Goal: Transaction & Acquisition: Purchase product/service

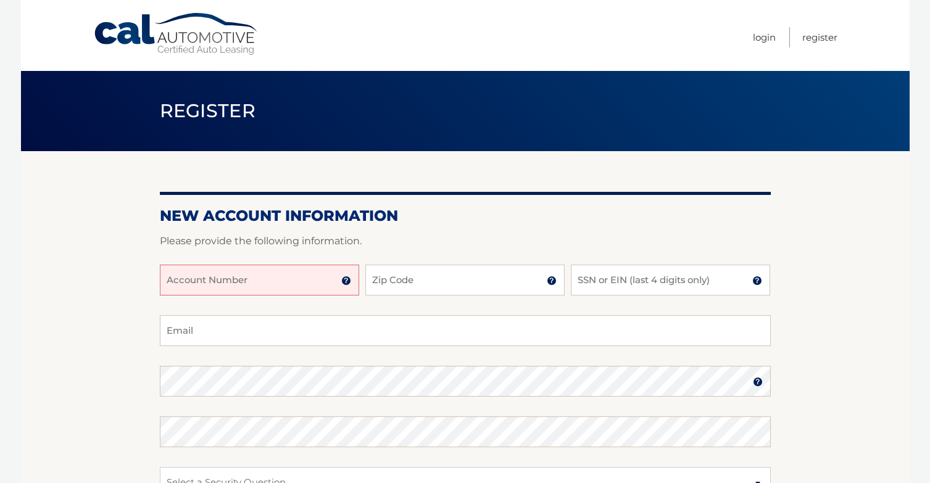
click at [180, 281] on input "Account Number" at bounding box center [259, 280] width 199 height 31
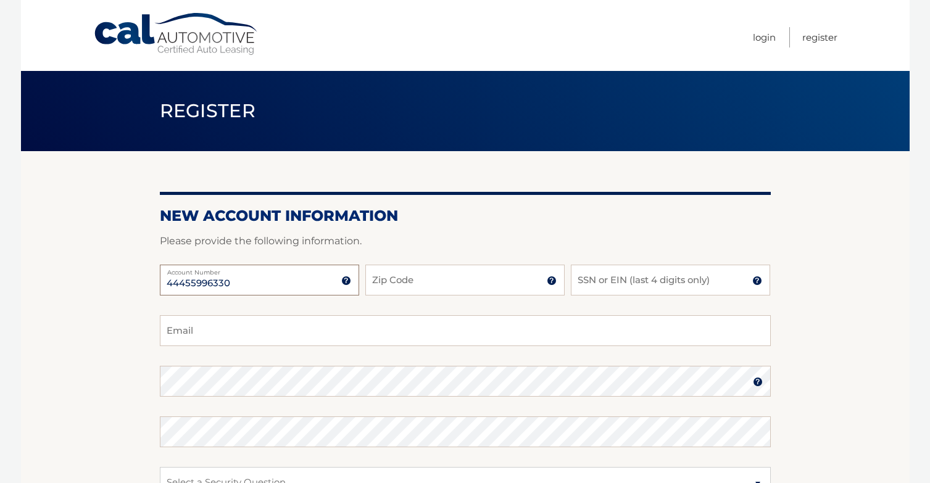
type input "44455996330"
type input "33543"
click at [684, 279] on input "SSN or EIN (last 4 digits only)" at bounding box center [670, 280] width 199 height 31
type input "6698"
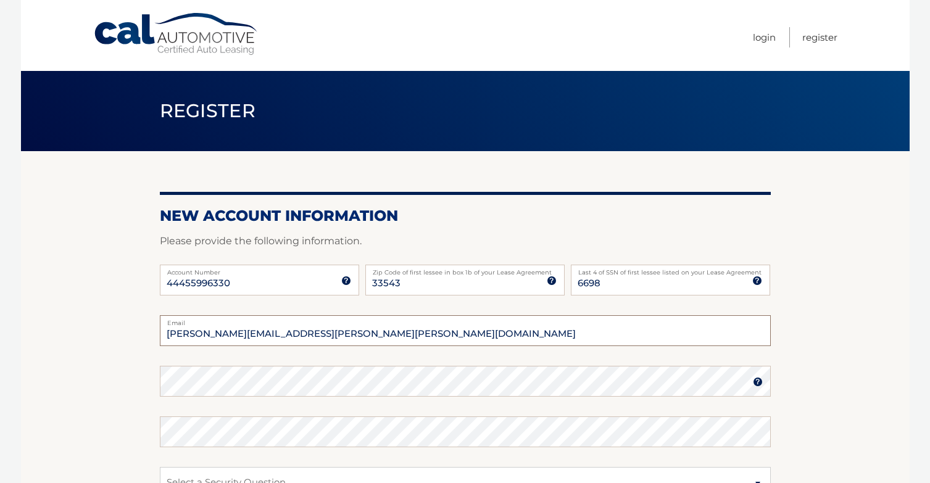
type input "jessica.nicole.scruggs@gmail.com"
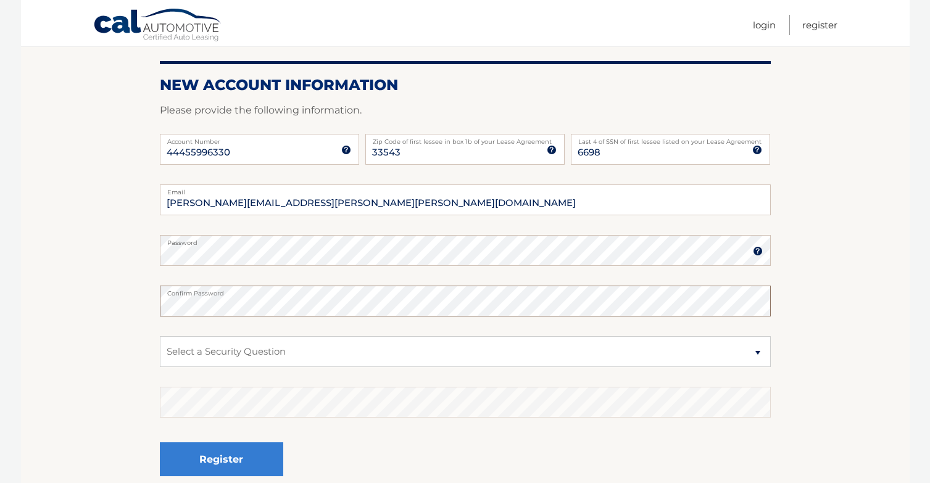
scroll to position [133, 0]
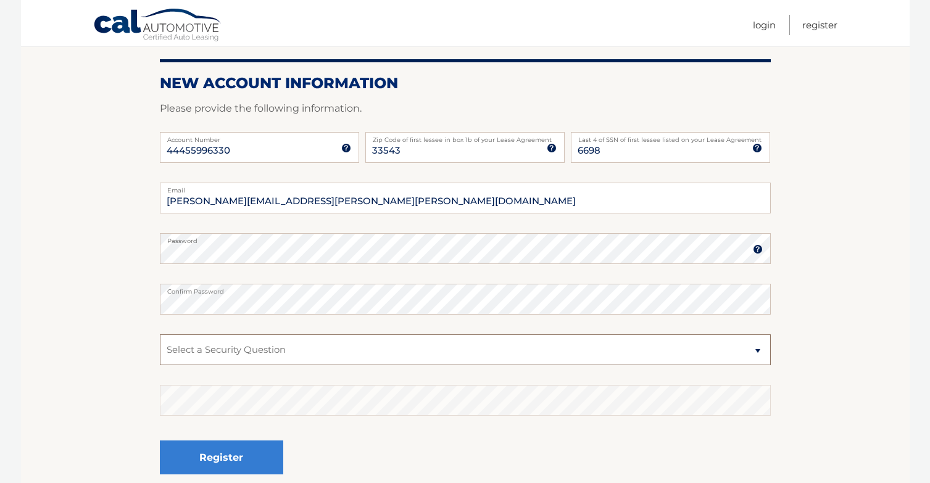
select select "2"
click at [288, 378] on fieldset "jessica.nicole.scruggs@gmail.com Email Password Password should be a minimum of…" at bounding box center [465, 342] width 611 height 318
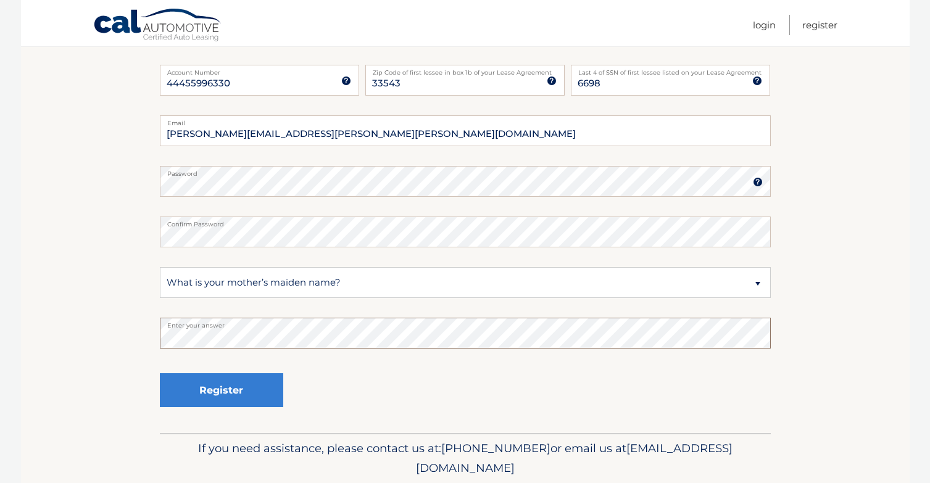
scroll to position [225, 0]
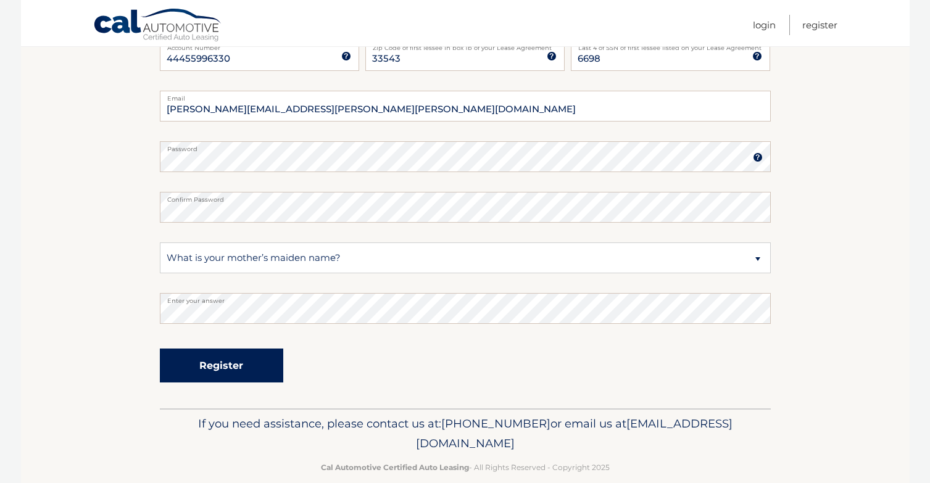
click at [201, 360] on button "Register" at bounding box center [221, 366] width 123 height 34
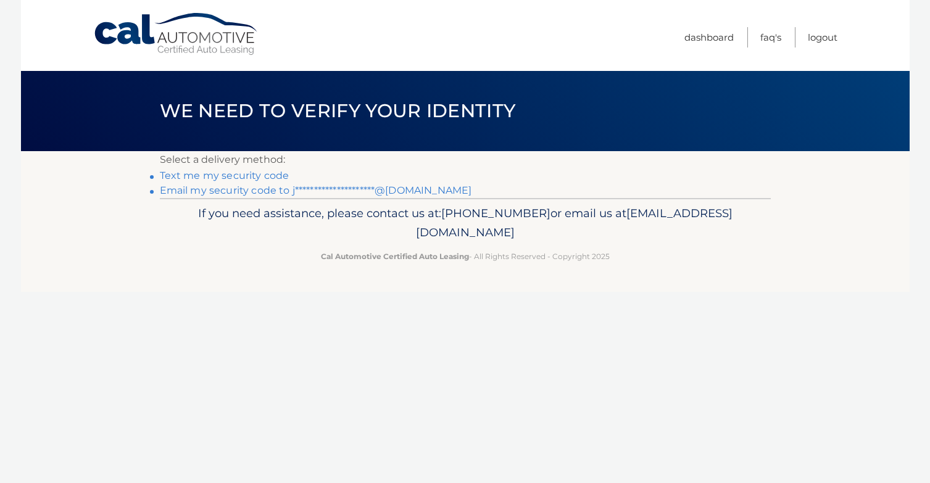
click at [271, 175] on link "Text me my security code" at bounding box center [225, 176] width 130 height 12
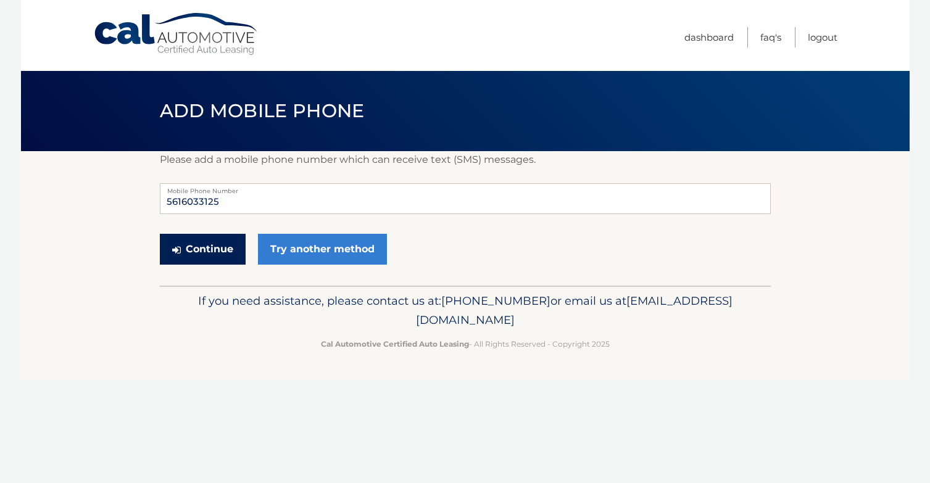
click at [230, 247] on button "Continue" at bounding box center [203, 249] width 86 height 31
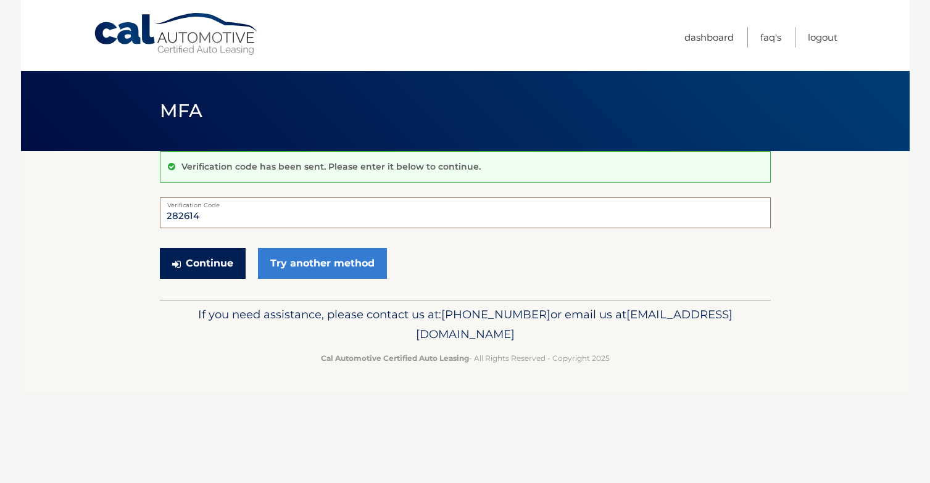
type input "282614"
click at [231, 259] on button "Continue" at bounding box center [203, 263] width 86 height 31
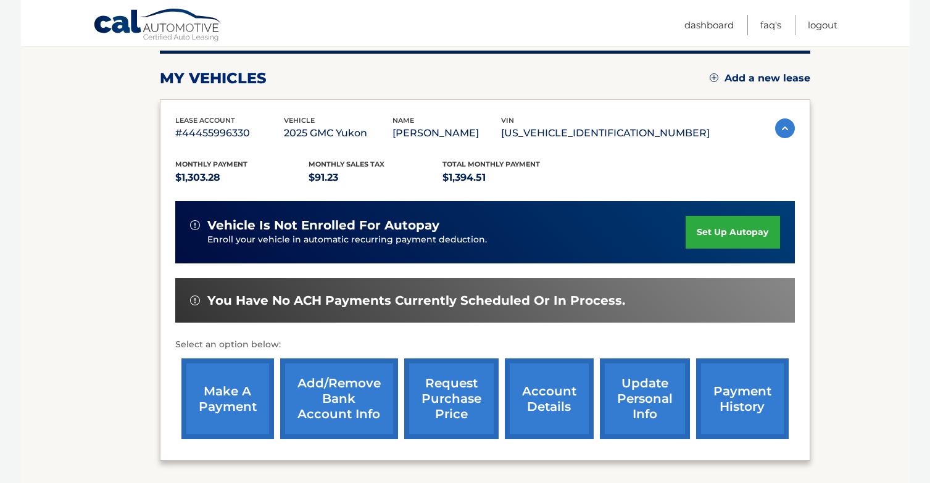
scroll to position [176, 0]
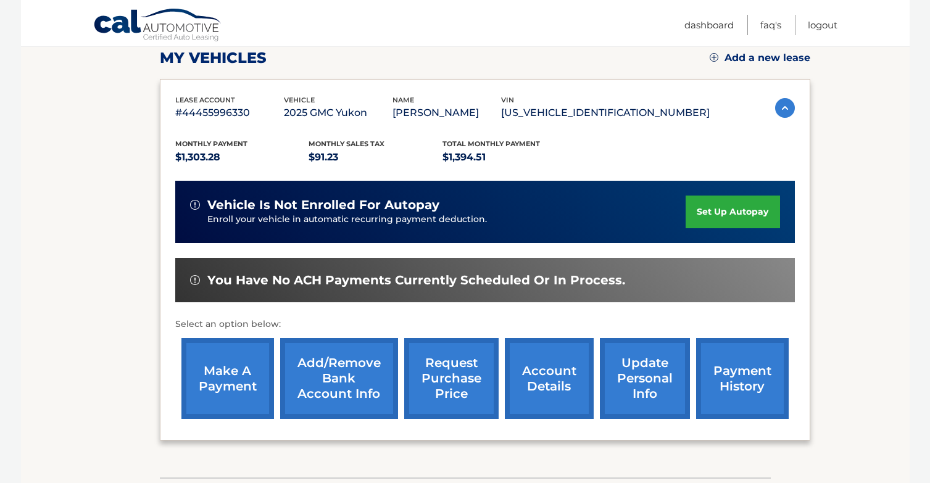
click at [306, 392] on link "Add/Remove bank account info" at bounding box center [339, 378] width 118 height 81
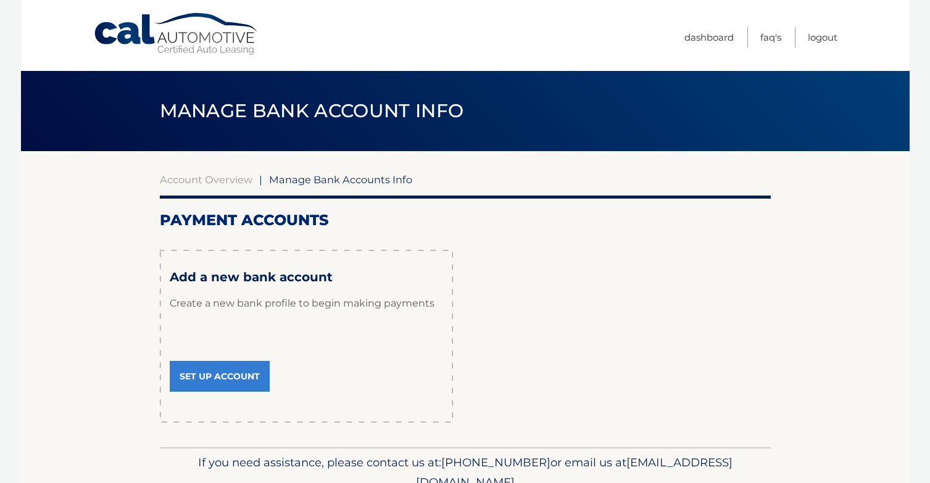
click at [234, 378] on link "Set Up Account" at bounding box center [220, 376] width 100 height 31
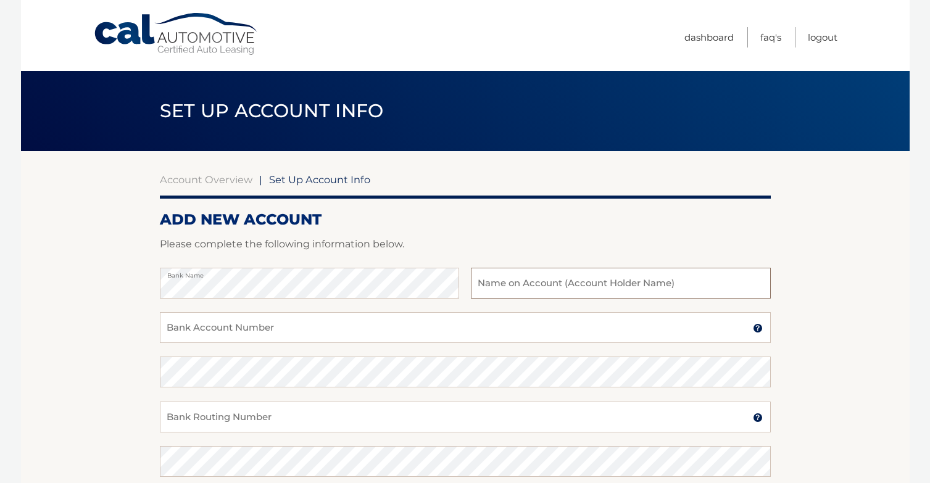
click at [576, 284] on input "text" at bounding box center [620, 283] width 299 height 31
type input "[PERSON_NAME]"
click at [366, 339] on input "Bank Account Number" at bounding box center [465, 327] width 611 height 31
click at [755, 332] on img at bounding box center [758, 328] width 10 height 10
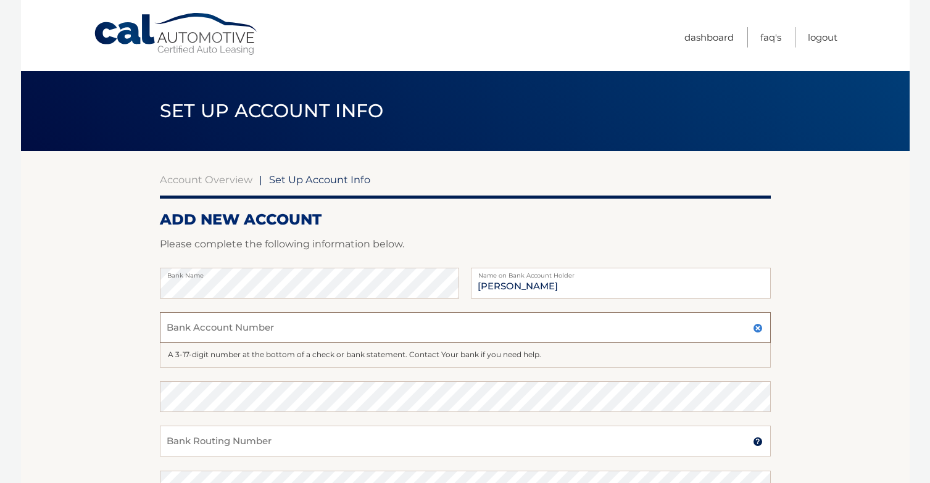
click at [571, 323] on input "Bank Account Number" at bounding box center [465, 327] width 611 height 31
type input "063112786"
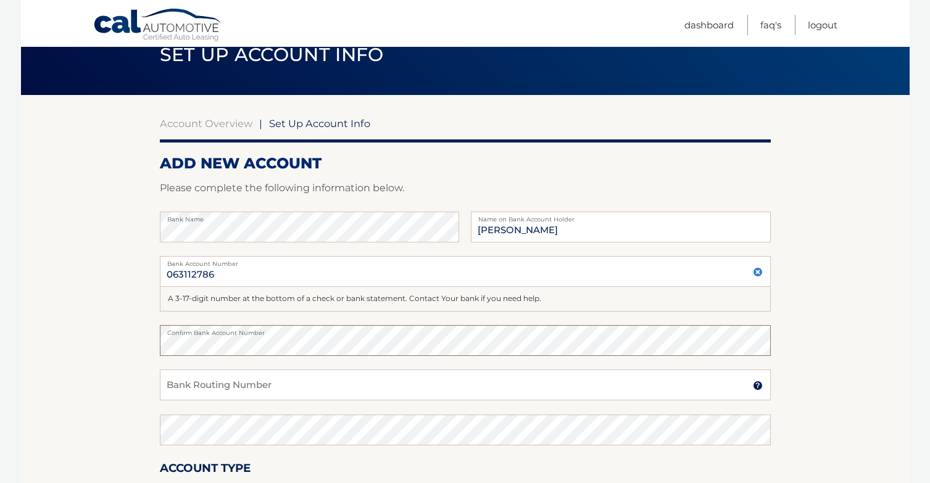
scroll to position [52, 0]
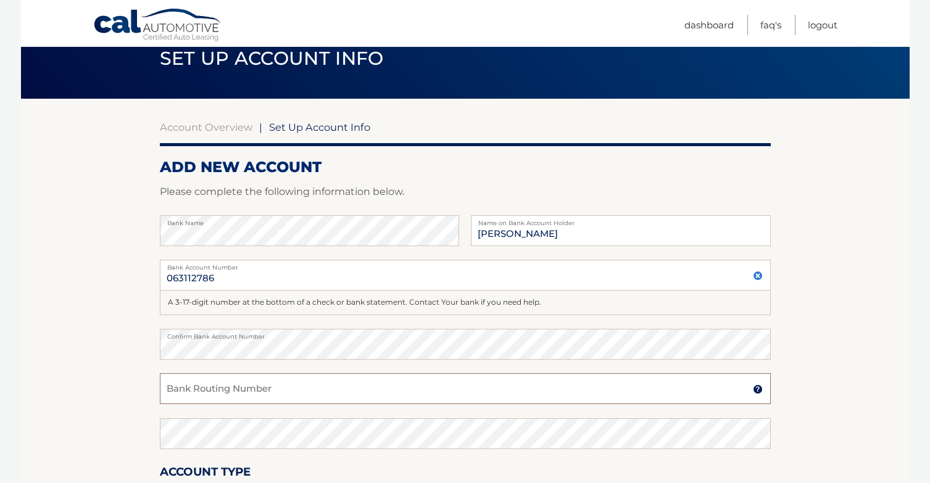
click at [384, 390] on input "Bank Routing Number" at bounding box center [465, 388] width 611 height 31
click at [147, 346] on section "Account Overview | Set Up Account Info ADD NEW ACCOUNT Please complete the foll…" at bounding box center [465, 346] width 888 height 495
click at [186, 394] on input "Bank Routing Number" at bounding box center [465, 388] width 611 height 31
paste input "063112786"
type input "063112786"
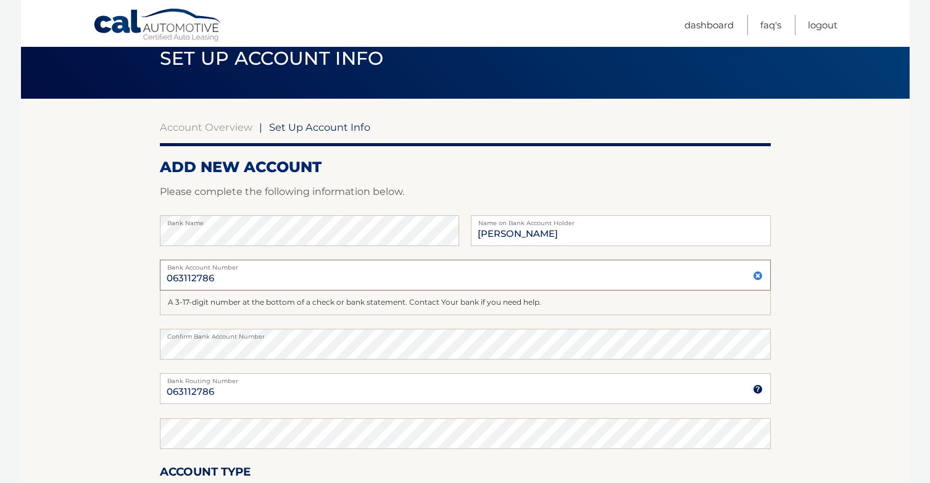
drag, startPoint x: 222, startPoint y: 279, endPoint x: 136, endPoint y: 275, distance: 85.9
click at [136, 275] on section "Account Overview | Set Up Account Info ADD NEW ACCOUNT Please complete the foll…" at bounding box center [465, 346] width 888 height 495
drag, startPoint x: 235, startPoint y: 276, endPoint x: 105, endPoint y: 268, distance: 130.4
click at [105, 268] on section "Account Overview | Set Up Account Info ADD NEW ACCOUNT Please complete the foll…" at bounding box center [465, 346] width 888 height 495
type input "0063679489"
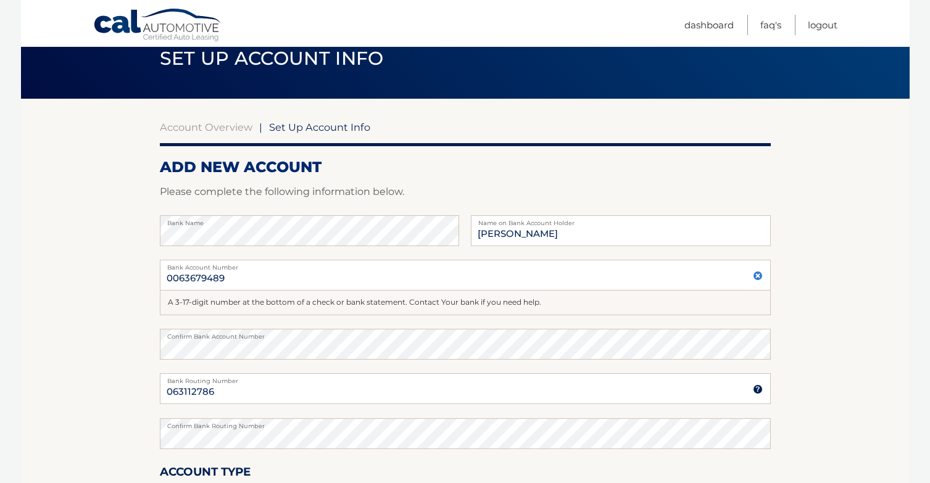
click at [243, 329] on label "Confirm Bank Account Number" at bounding box center [465, 334] width 611 height 10
click at [149, 342] on section "Account Overview | Set Up Account Info ADD NEW ACCOUNT Please complete the foll…" at bounding box center [465, 346] width 888 height 495
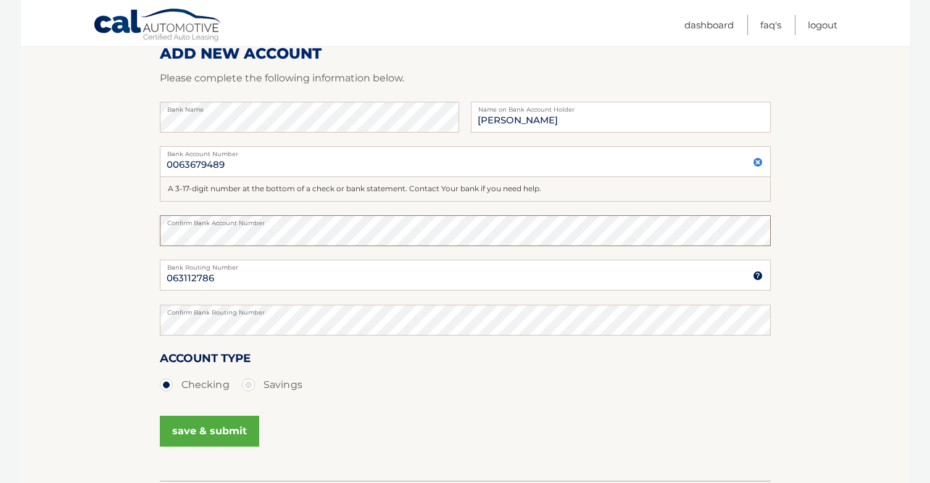
scroll to position [167, 0]
click at [365, 367] on div "Account Type Checking Savings" at bounding box center [465, 372] width 611 height 48
click at [217, 426] on button "save & submit" at bounding box center [209, 430] width 99 height 31
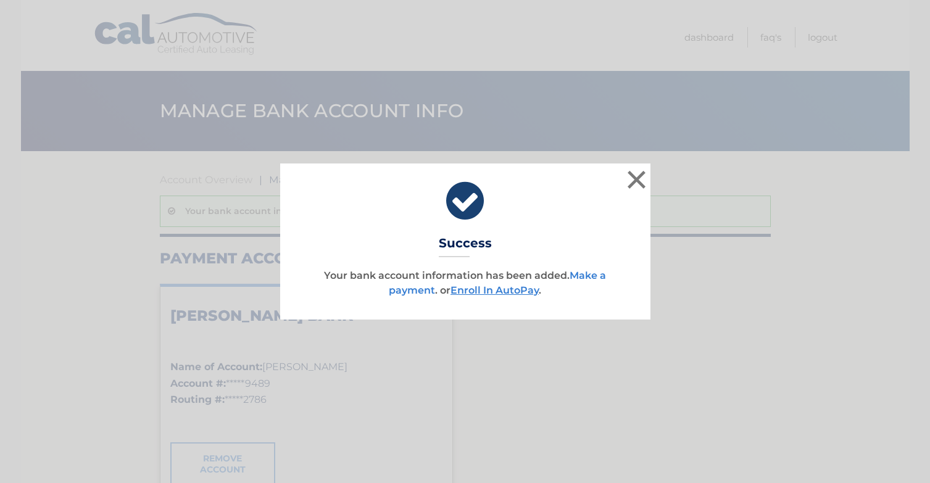
click at [581, 272] on link "Make a payment" at bounding box center [497, 283] width 217 height 27
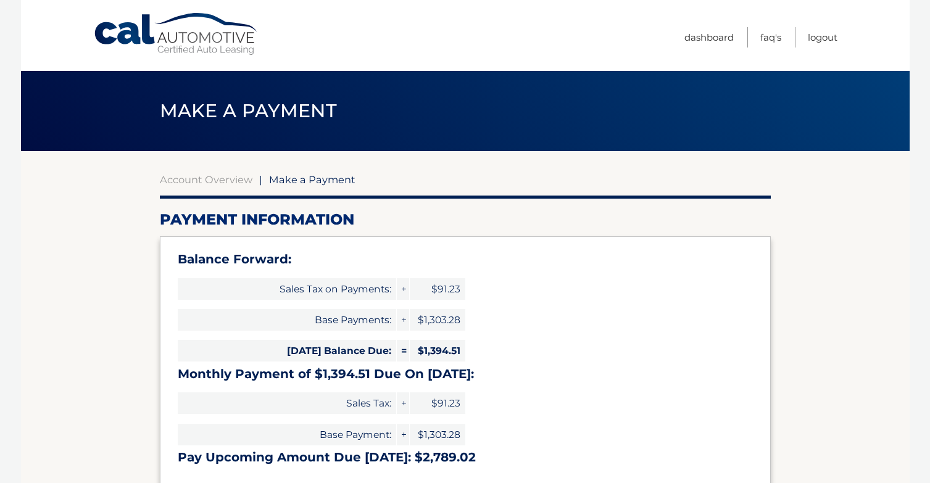
select select "MWJiMDQwMzUtODFkYy00MDJlLWFlYjYtMGFkYTU0YzhhZjU2"
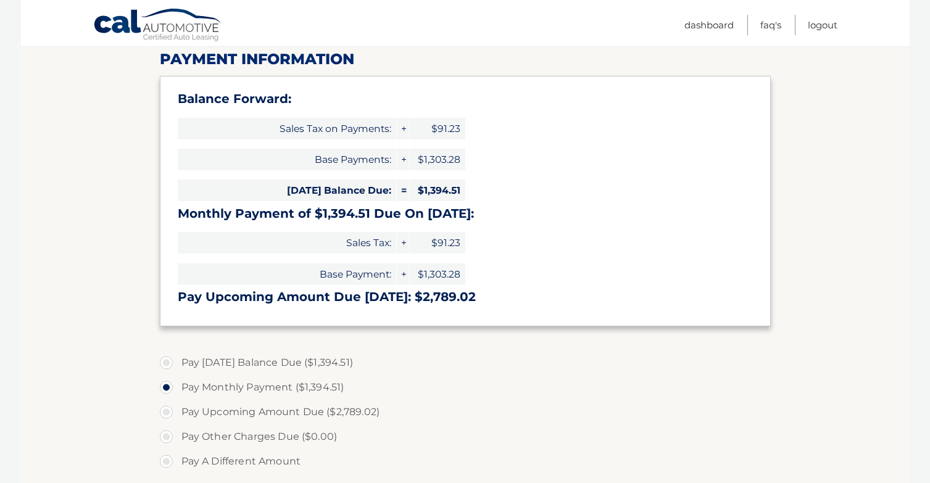
scroll to position [166, 0]
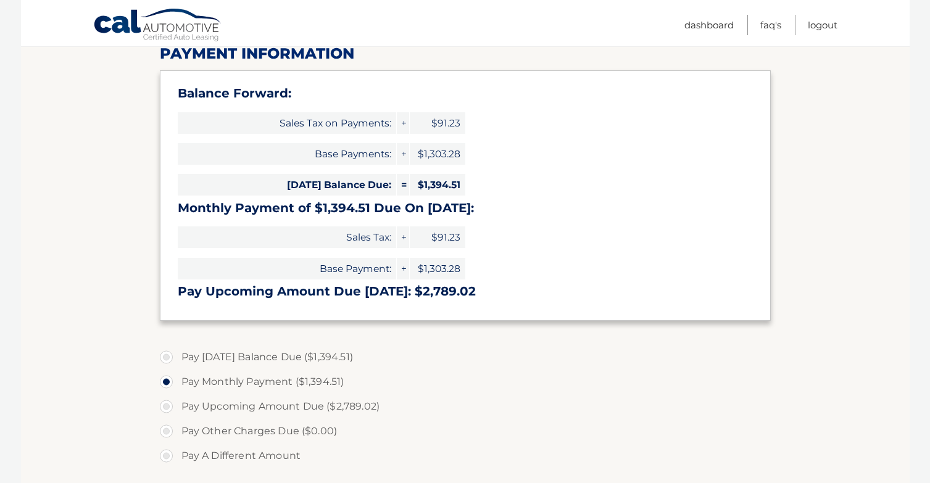
click at [165, 354] on label "Pay [DATE] Balance Due ($1,394.51)" at bounding box center [465, 357] width 611 height 25
click at [165, 354] on input "Pay [DATE] Balance Due ($1,394.51)" at bounding box center [171, 355] width 12 height 20
radio input "true"
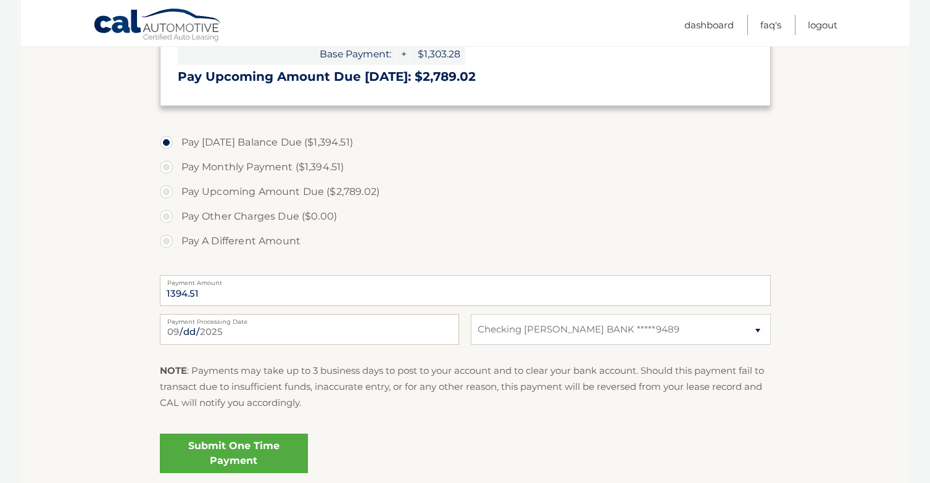
scroll to position [436, 0]
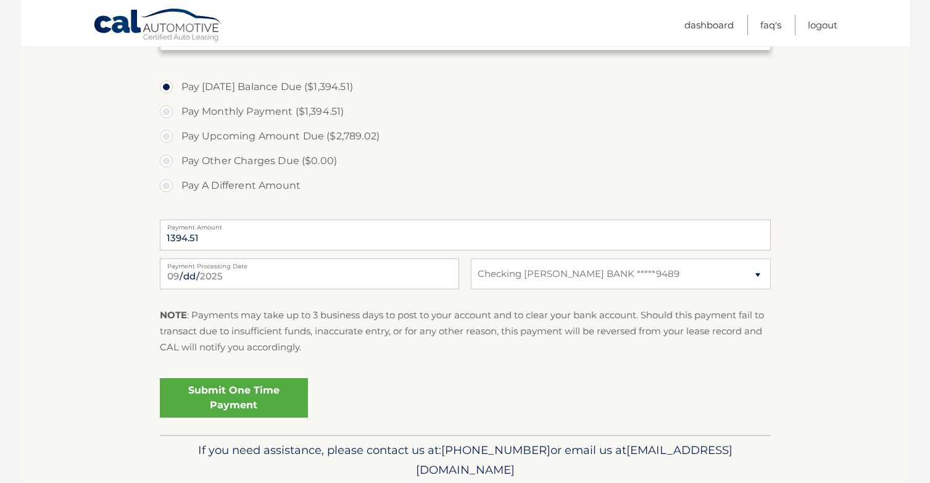
click at [243, 400] on link "Submit One Time Payment" at bounding box center [234, 397] width 148 height 39
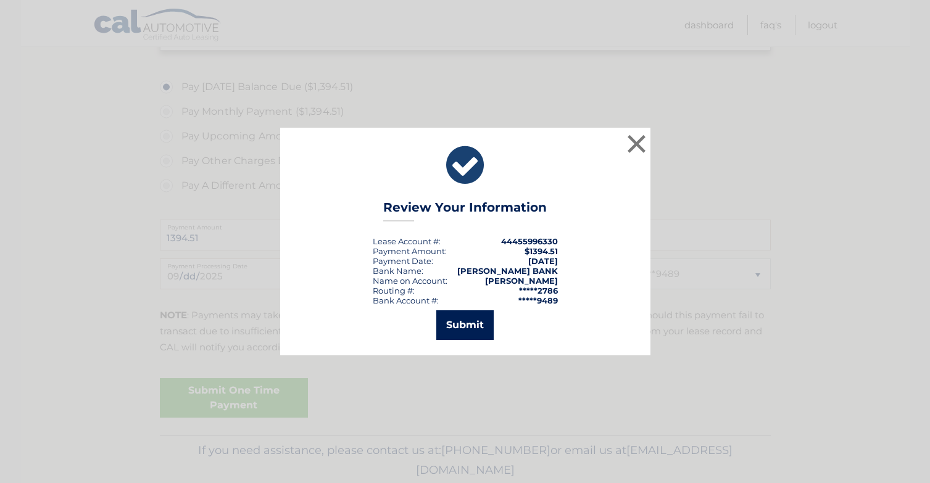
click at [448, 326] on button "Submit" at bounding box center [464, 325] width 57 height 30
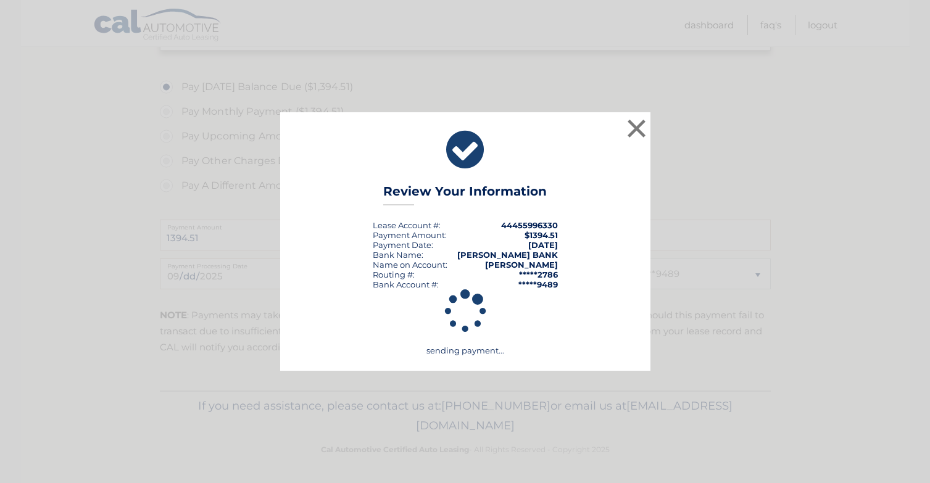
scroll to position [434, 0]
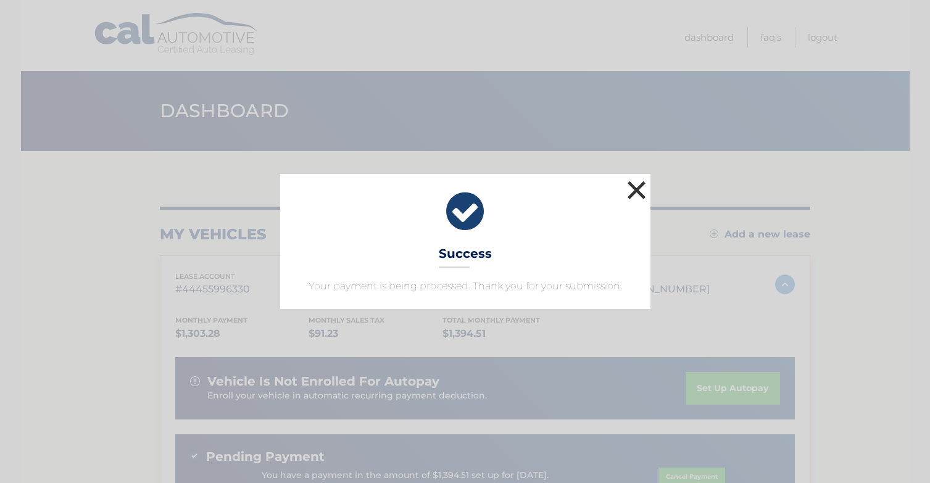
click at [637, 186] on button "×" at bounding box center [636, 190] width 25 height 25
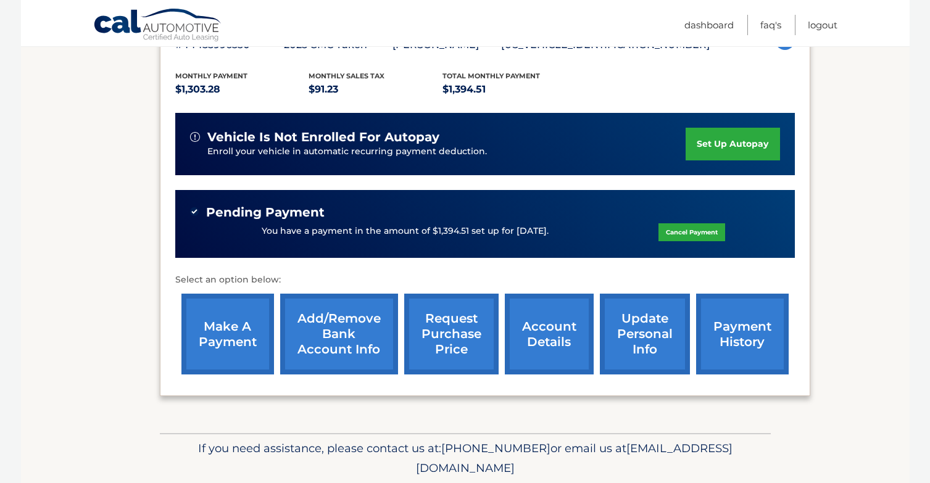
scroll to position [246, 0]
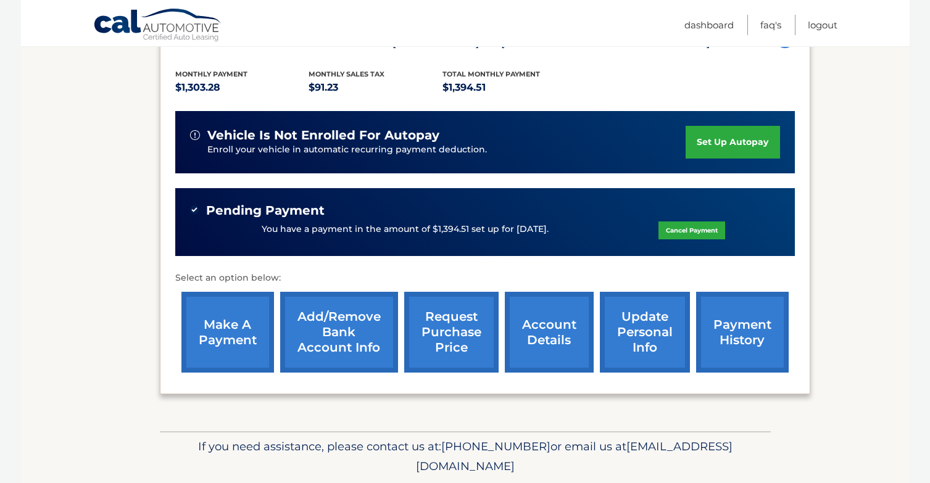
click at [794, 310] on div "lease account #44455996330 vehicle 2025 GMC [GEOGRAPHIC_DATA] name [PERSON_NAME…" at bounding box center [485, 202] width 650 height 386
click at [728, 312] on link "payment history" at bounding box center [742, 332] width 93 height 81
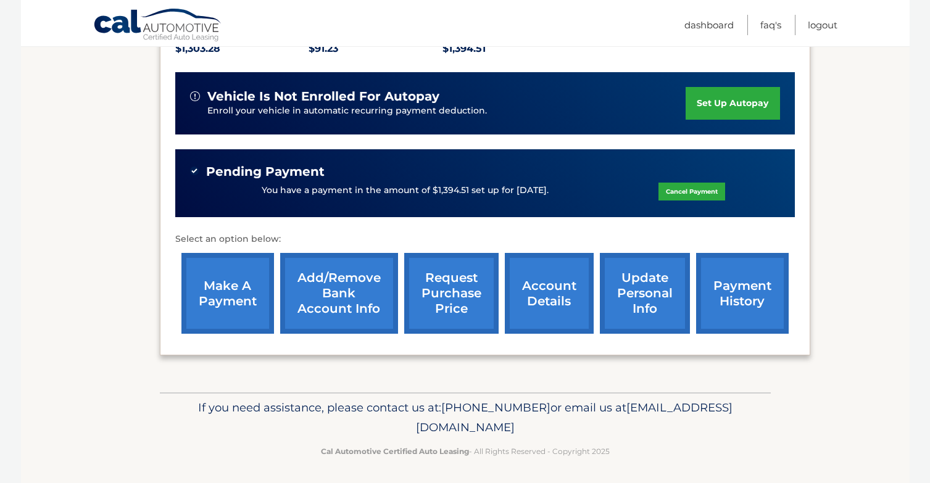
scroll to position [284, 0]
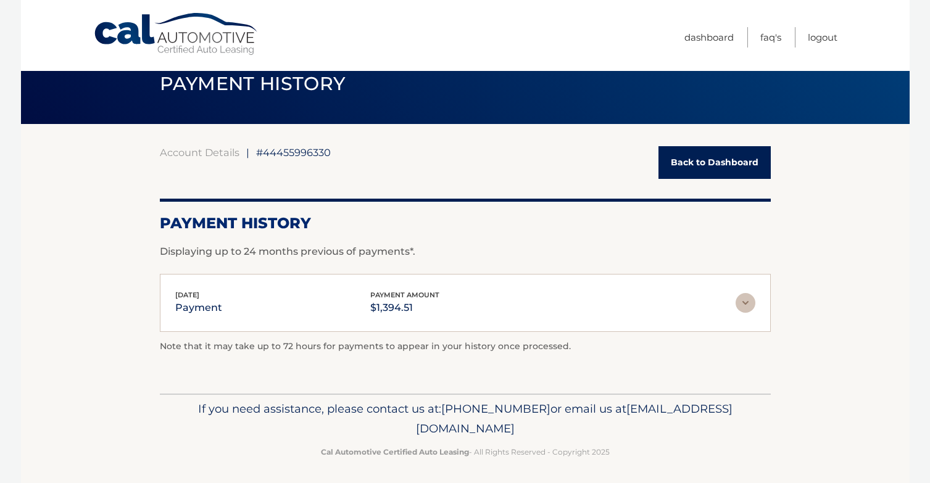
scroll to position [25, 0]
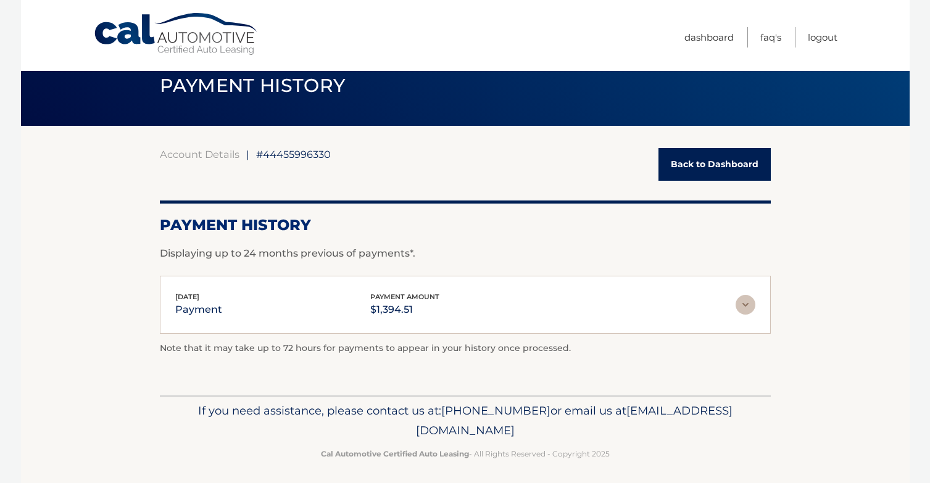
click at [751, 300] on img at bounding box center [745, 305] width 20 height 20
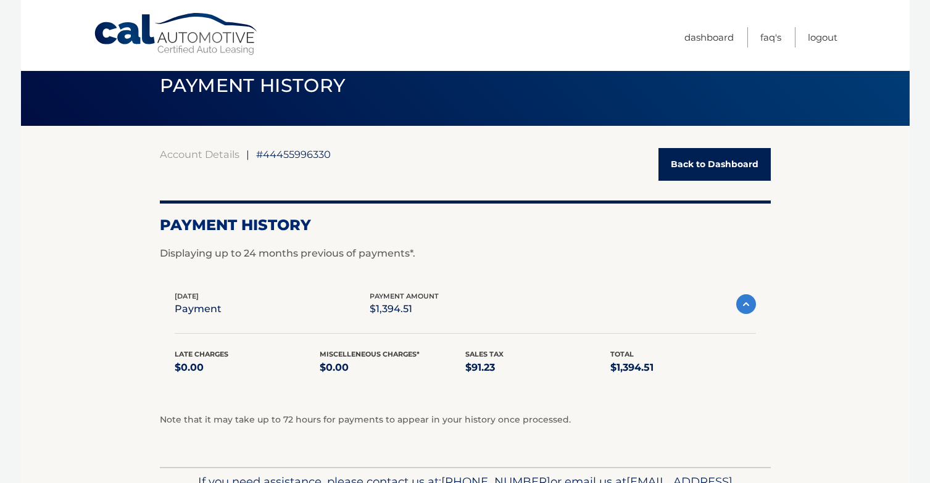
click at [751, 300] on img at bounding box center [746, 304] width 20 height 20
